Goal: Task Accomplishment & Management: Use online tool/utility

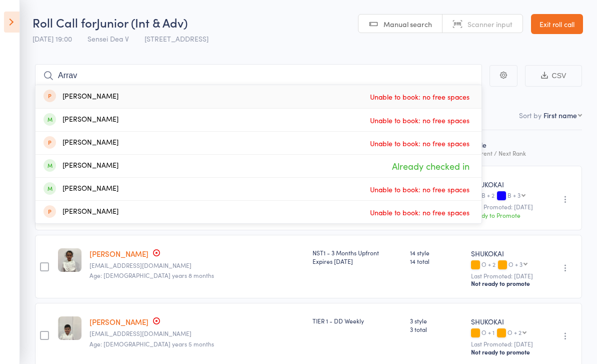
select select "0"
type input "Arrav"
click at [557, 29] on link "Exit roll call" at bounding box center [557, 24] width 52 height 20
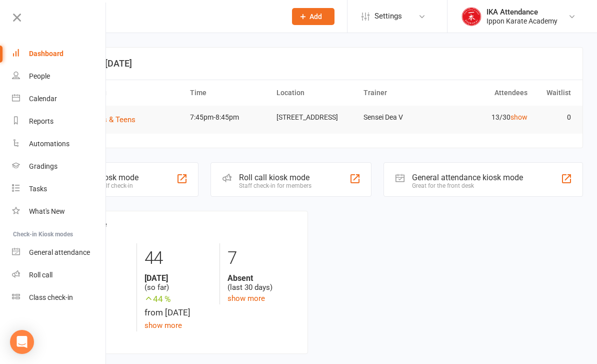
click at [26, 268] on link "Roll call" at bounding box center [59, 275] width 95 height 23
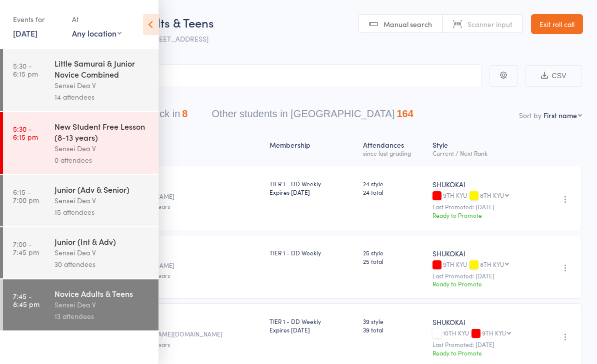
click at [554, 22] on link "Exit roll call" at bounding box center [557, 24] width 52 height 20
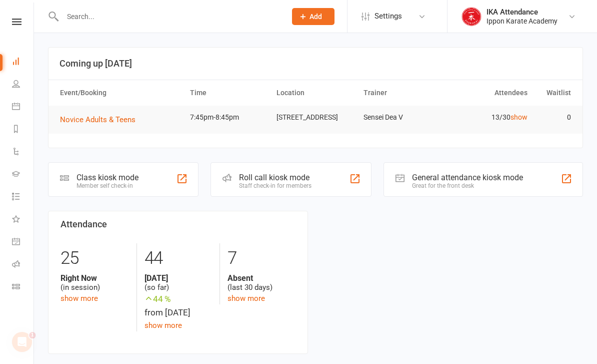
click at [9, 24] on link at bounding box center [17, 22] width 36 height 7
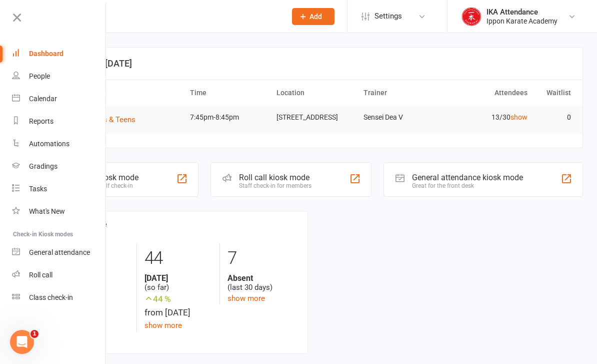
click at [43, 98] on div "Calendar" at bounding box center [43, 99] width 28 height 8
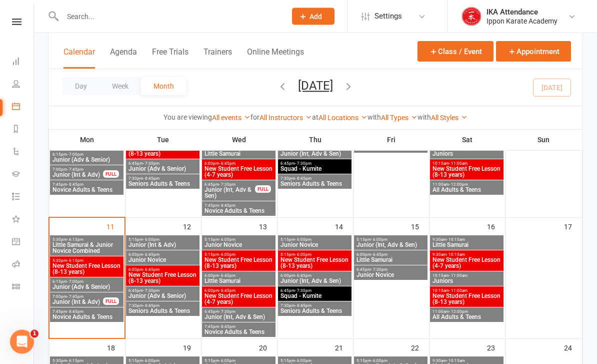
scroll to position [249, 0]
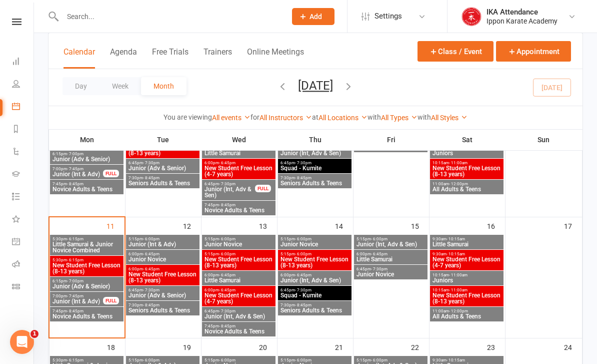
click at [60, 310] on span "7:45pm - 8:45pm" at bounding box center [87, 311] width 70 height 5
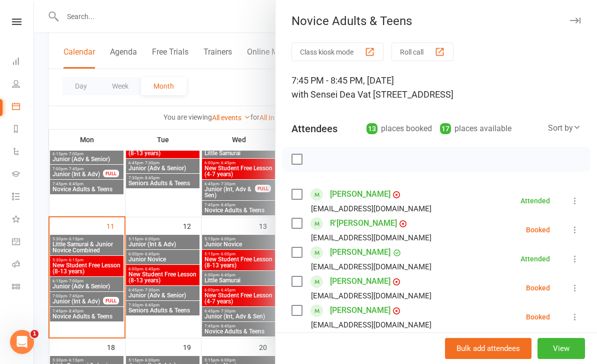
click at [576, 359] on button "View" at bounding box center [562, 348] width 48 height 21
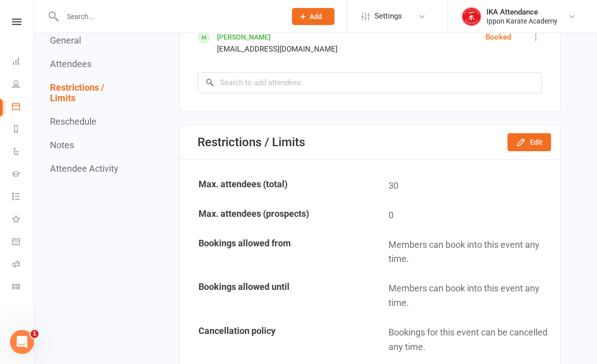
scroll to position [953, 0]
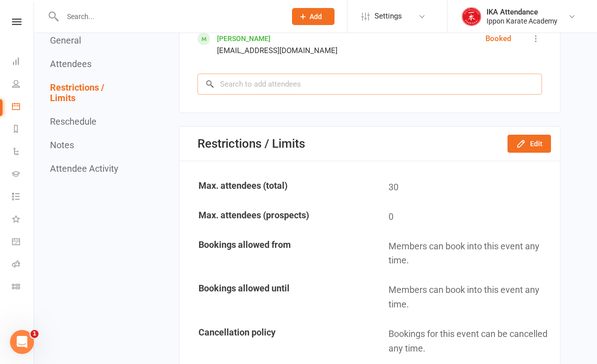
click at [488, 90] on input "search" at bounding box center [370, 84] width 345 height 21
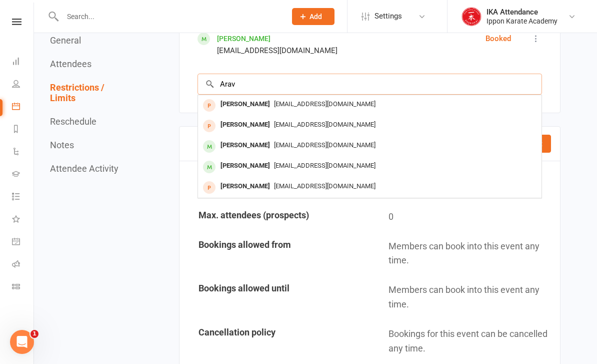
scroll to position [944, 0]
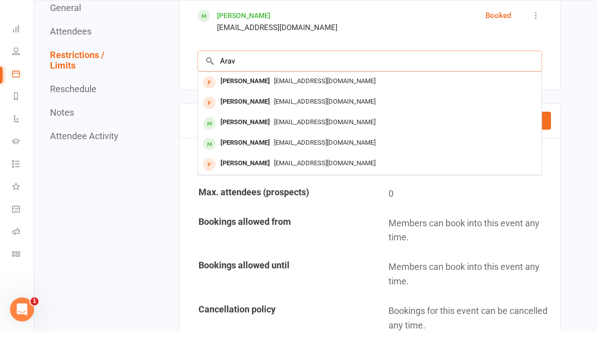
type input "Arav"
click at [456, 168] on div "[EMAIL_ADDRESS][DOMAIN_NAME]" at bounding box center [370, 175] width 336 height 15
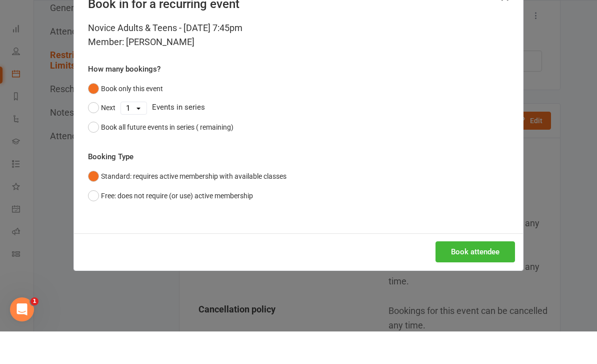
scroll to position [976, 0]
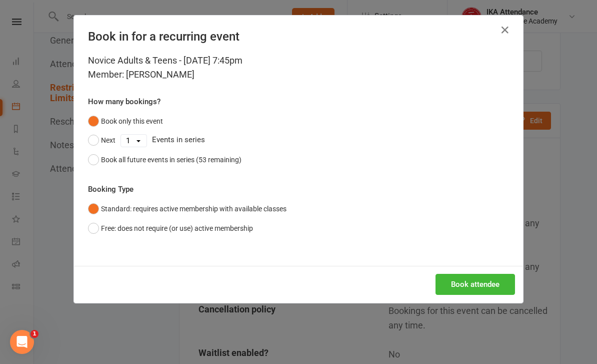
click at [95, 222] on button "Free: does not require (or use) active membership" at bounding box center [170, 228] width 165 height 19
click at [492, 281] on button "Book attendee" at bounding box center [476, 284] width 80 height 21
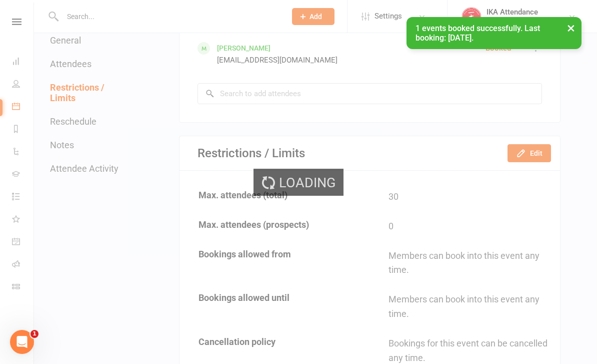
click at [15, 17] on div "× 1 events booked successfully. Last booking: Aug 11, 2025." at bounding box center [292, 17] width 584 height 0
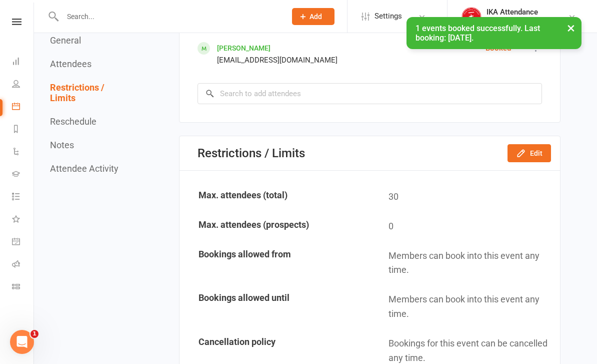
click at [15, 24] on icon at bounding box center [17, 22] width 10 height 7
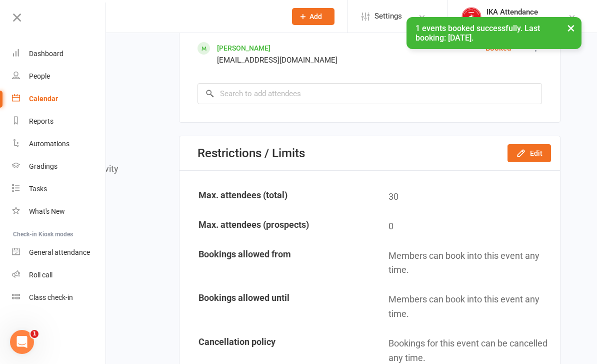
click at [51, 272] on div "Roll call" at bounding box center [41, 275] width 24 height 8
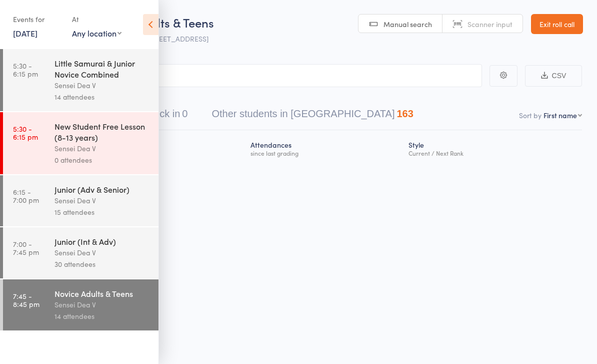
click at [148, 32] on icon at bounding box center [151, 24] width 16 height 21
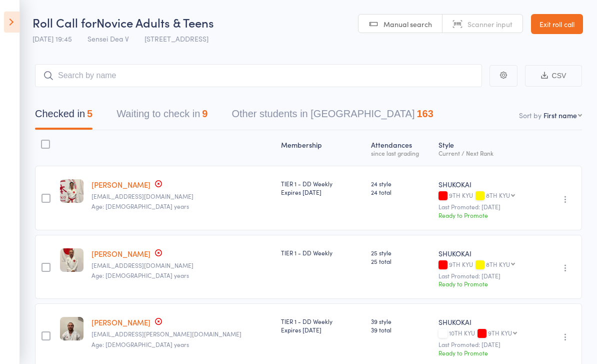
click at [18, 24] on icon at bounding box center [12, 22] width 16 height 21
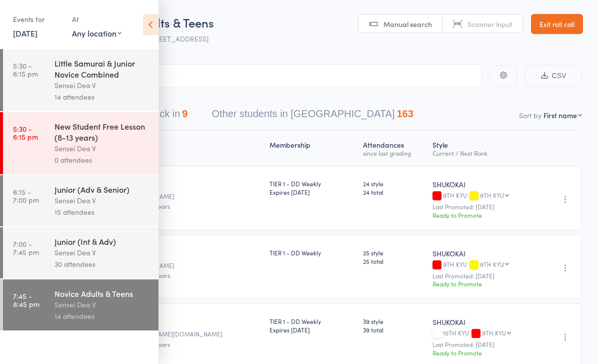
click at [147, 31] on icon at bounding box center [151, 24] width 16 height 21
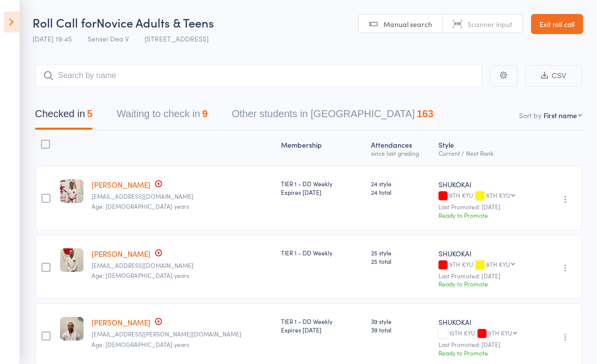
click at [156, 118] on button "Waiting to check in 9" at bounding box center [162, 116] width 91 height 27
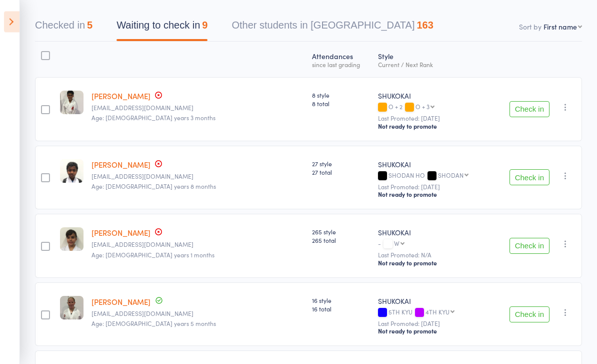
scroll to position [89, 0]
click at [572, 106] on button "button" at bounding box center [566, 107] width 12 height 12
click at [543, 166] on li "Remove" at bounding box center [530, 167] width 83 height 14
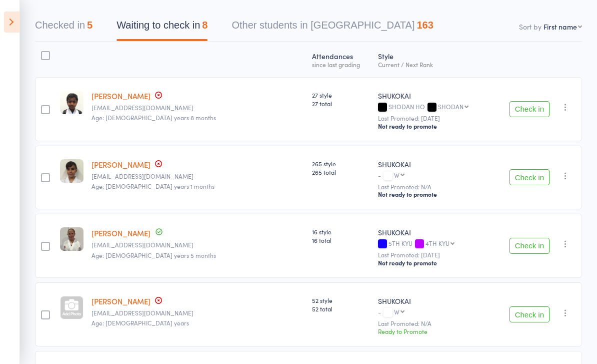
click at [19, 28] on icon at bounding box center [12, 22] width 16 height 21
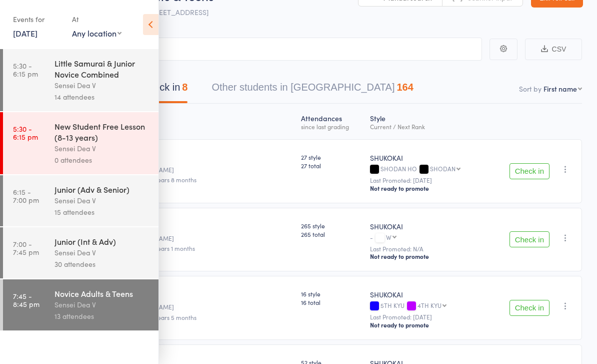
scroll to position [0, 0]
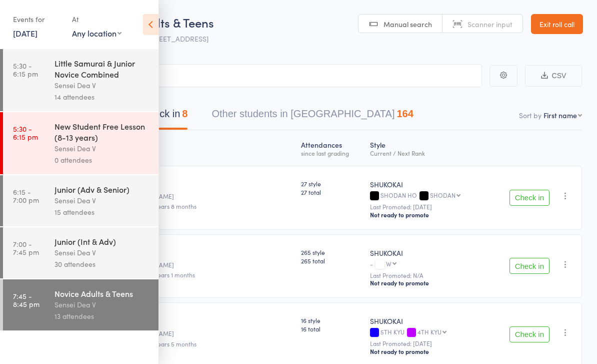
click at [559, 21] on link "Exit roll call" at bounding box center [557, 24] width 52 height 20
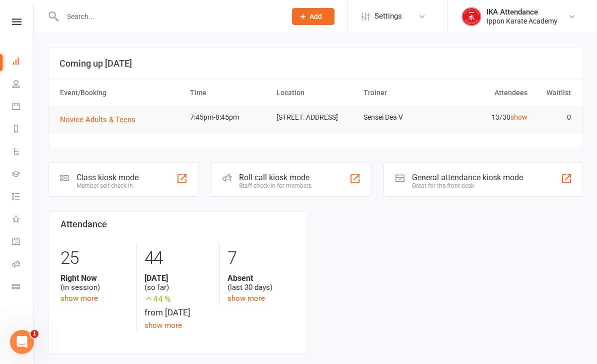
click at [23, 34] on div "Clubworx" at bounding box center [17, 35] width 34 height 33
click at [13, 20] on icon at bounding box center [17, 22] width 10 height 7
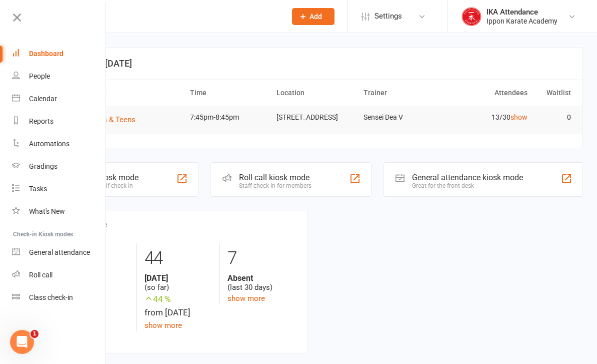
click at [21, 21] on icon at bounding box center [17, 18] width 14 height 14
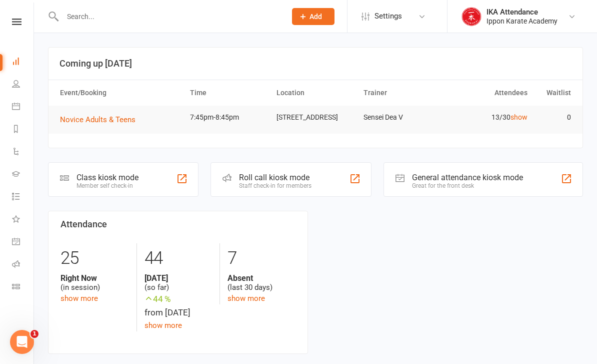
click at [17, 25] on icon at bounding box center [17, 22] width 10 height 7
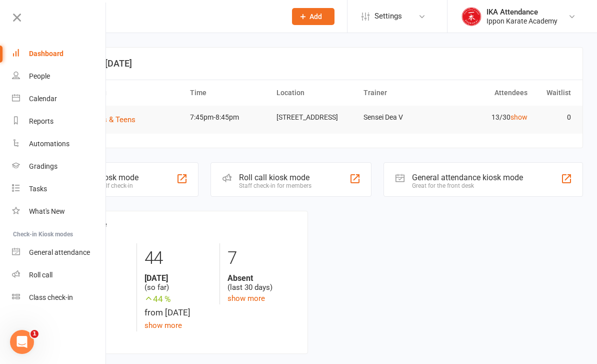
click at [22, 274] on link "Roll call" at bounding box center [59, 275] width 95 height 23
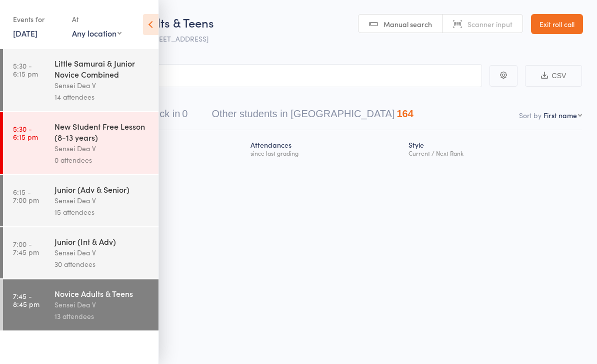
click at [157, 32] on icon at bounding box center [151, 24] width 16 height 21
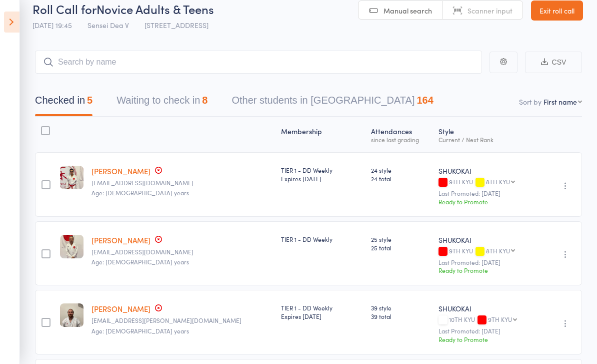
scroll to position [17, 0]
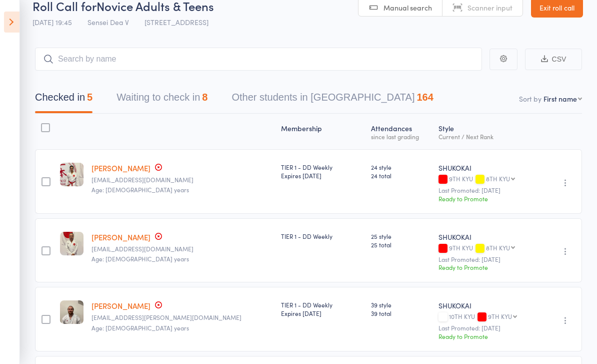
click at [134, 100] on button "Waiting to check in 8" at bounding box center [162, 100] width 91 height 27
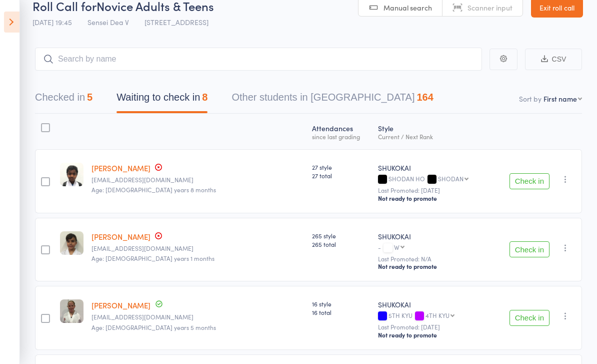
click at [528, 189] on button "Check in" at bounding box center [530, 181] width 40 height 16
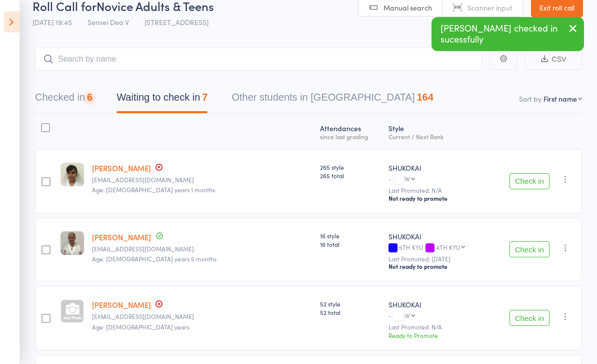
click at [531, 166] on div "Check in Check in Send message Add Note Remove [PERSON_NAME] absent" at bounding box center [535, 181] width 94 height 64
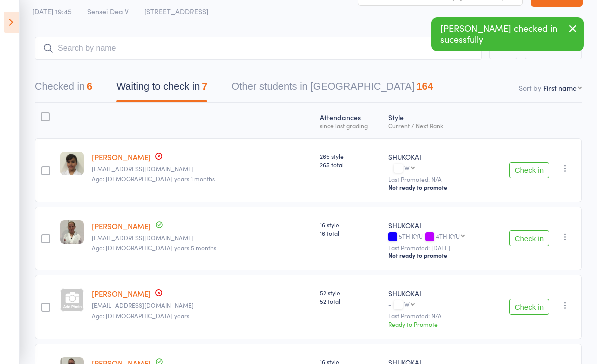
scroll to position [29, 0]
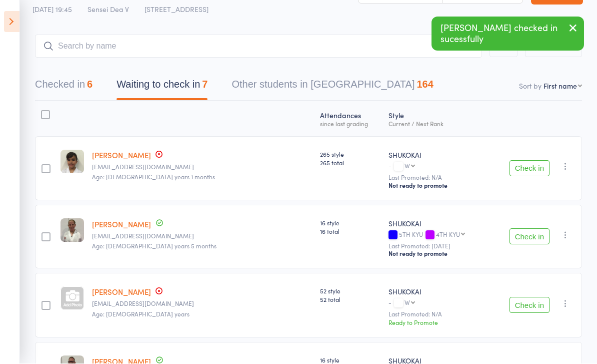
click at [535, 169] on button "Check in" at bounding box center [530, 169] width 40 height 16
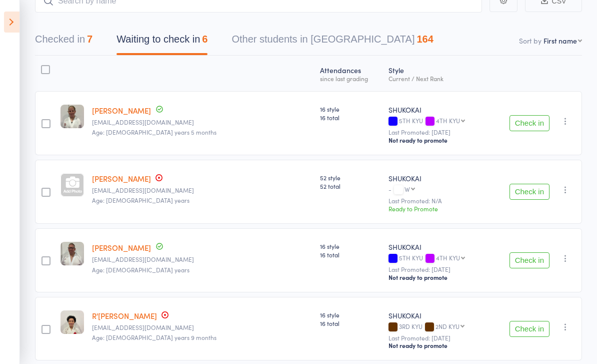
scroll to position [70, 0]
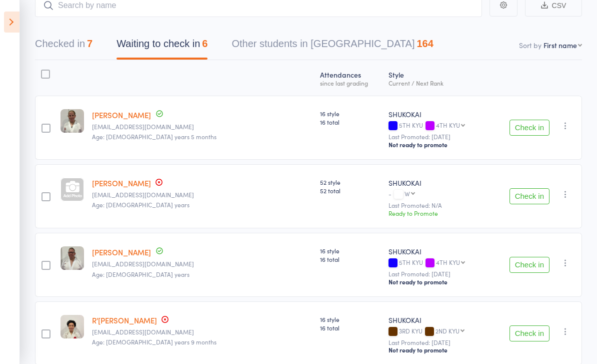
click at [57, 49] on button "Checked in 7" at bounding box center [64, 46] width 58 height 27
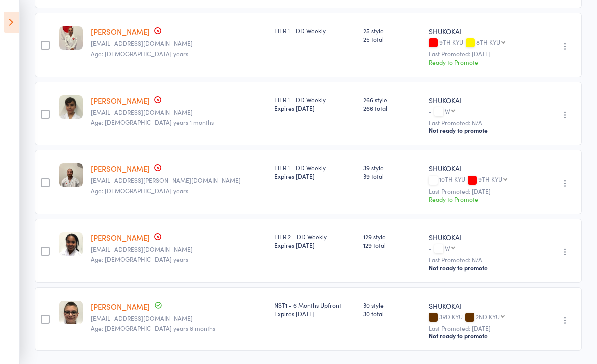
scroll to position [292, 0]
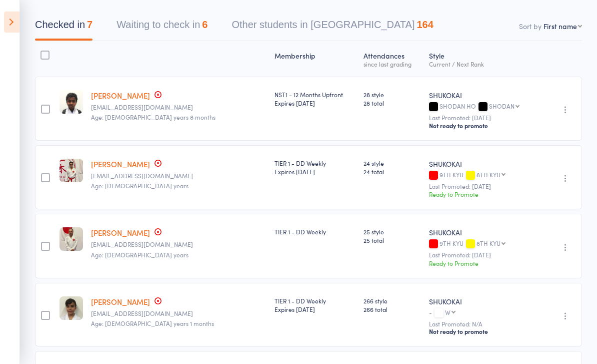
click at [140, 35] on button "Waiting to check in 6" at bounding box center [162, 27] width 91 height 27
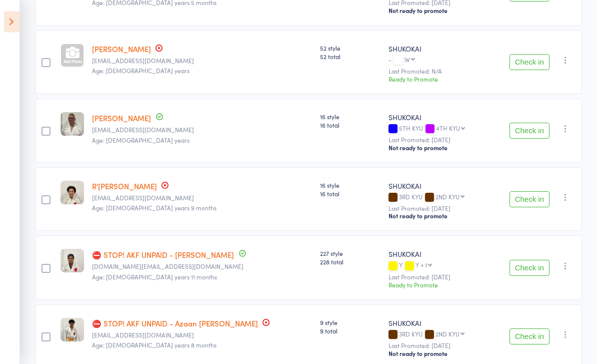
scroll to position [223, 0]
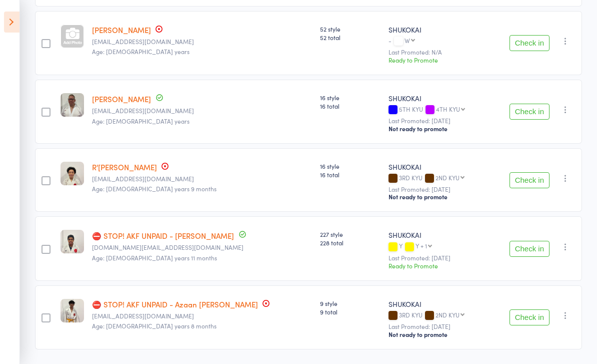
click at [528, 319] on button "Check in" at bounding box center [530, 317] width 40 height 16
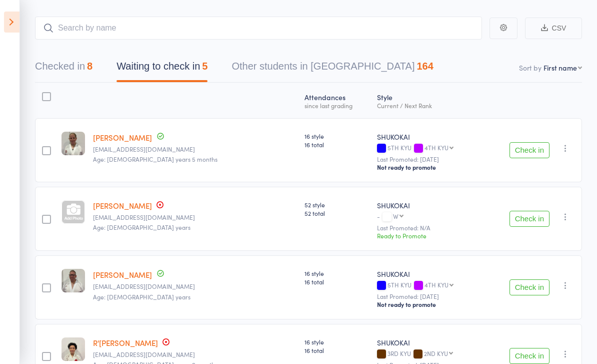
scroll to position [46, 0]
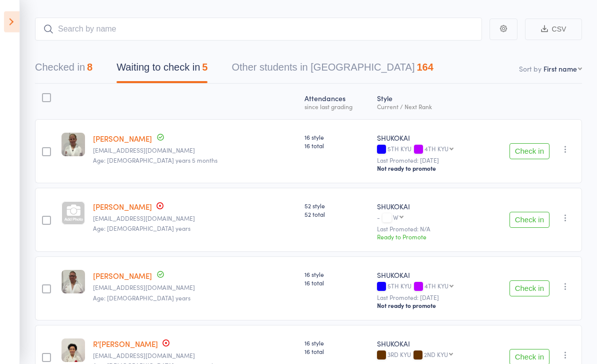
click at [46, 84] on button "Checked in 8" at bounding box center [64, 70] width 58 height 27
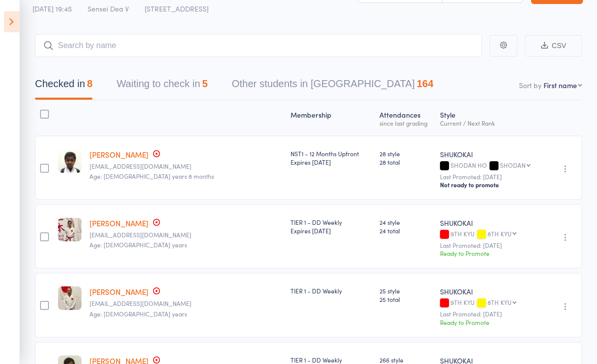
scroll to position [0, 0]
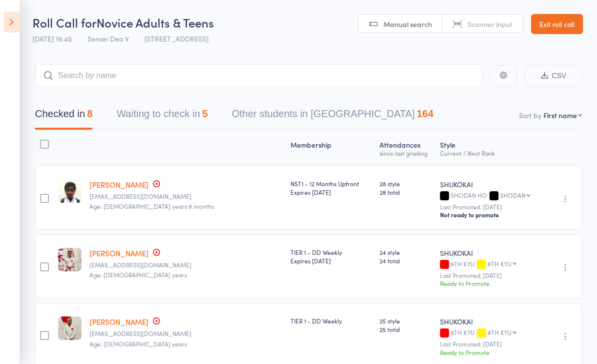
click at [126, 105] on button "Waiting to check in 5" at bounding box center [162, 116] width 91 height 27
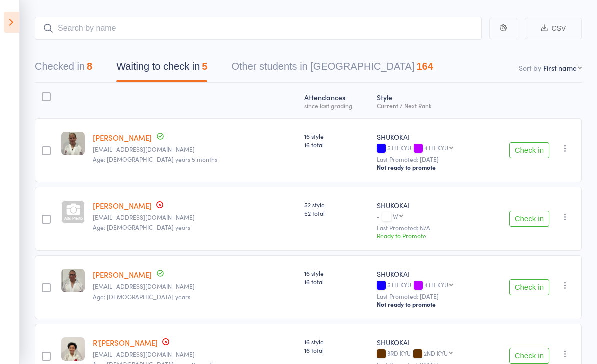
scroll to position [48, 0]
click at [475, 350] on div "SHUKOKAI 3RD KYU 2ND KYU 2ND KYU 1ST KYU JNR SHODAN HO SHODAN HO SHODAN NIDAN" at bounding box center [428, 347] width 102 height 21
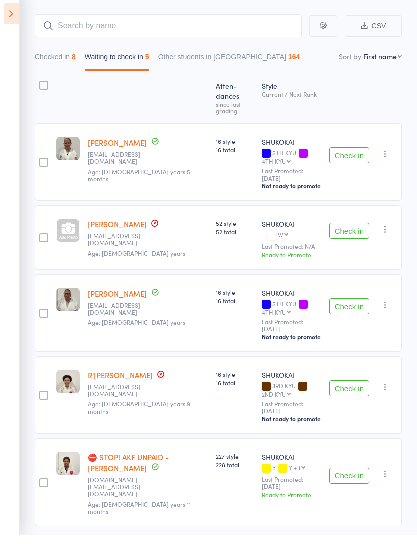
scroll to position [61, 0]
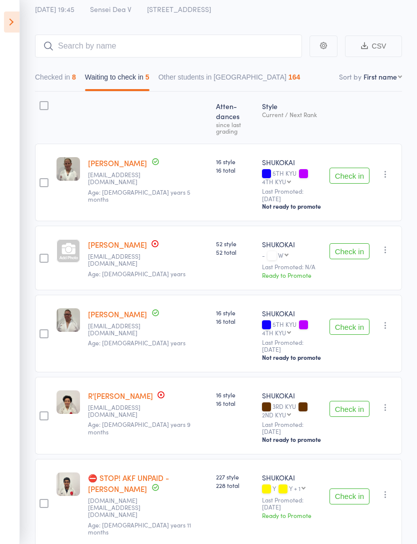
click at [63, 76] on button "Checked in 8" at bounding box center [55, 79] width 41 height 23
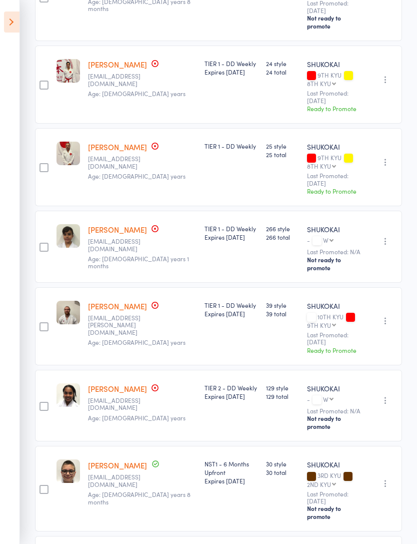
scroll to position [300, 0]
